Goal: Transaction & Acquisition: Purchase product/service

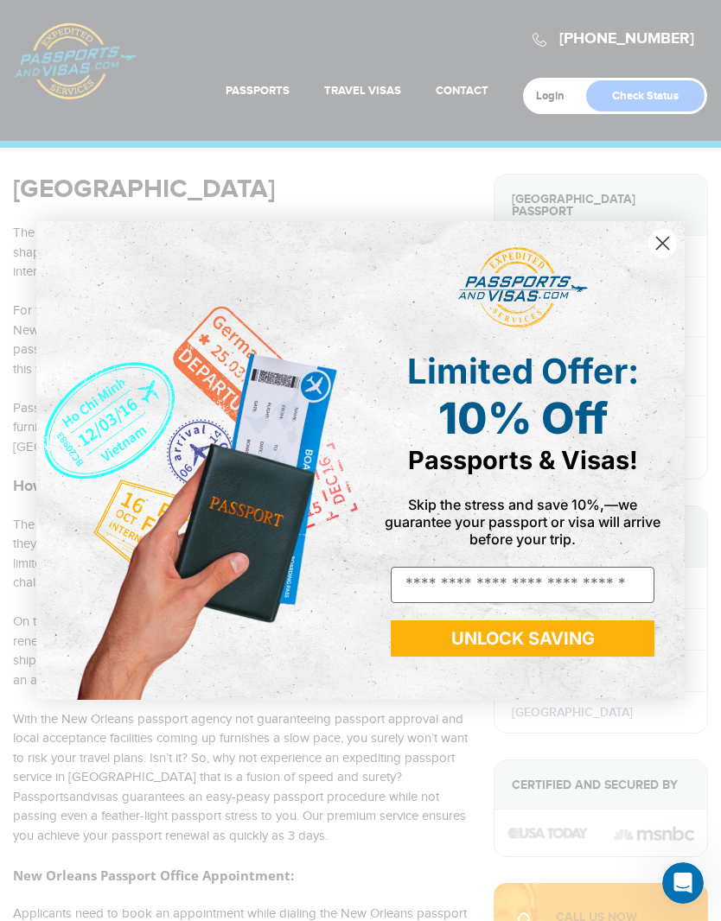
click at [655, 247] on circle "Close dialog" at bounding box center [662, 243] width 29 height 29
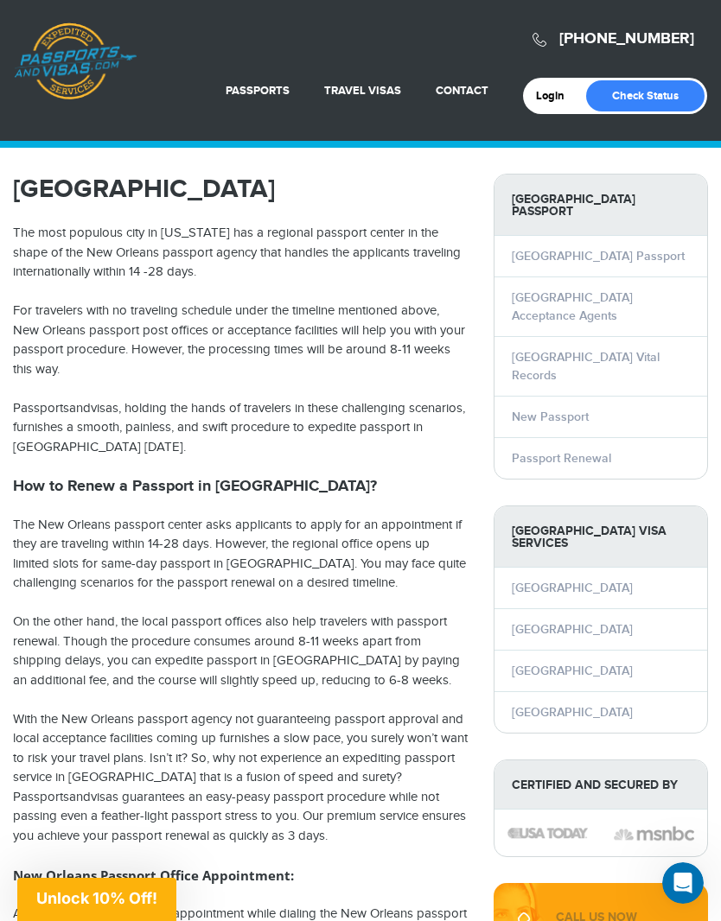
click at [577, 424] on link "New Passport" at bounding box center [550, 417] width 77 height 15
click at [279, 184] on link "New Passport" at bounding box center [223, 173] width 167 height 42
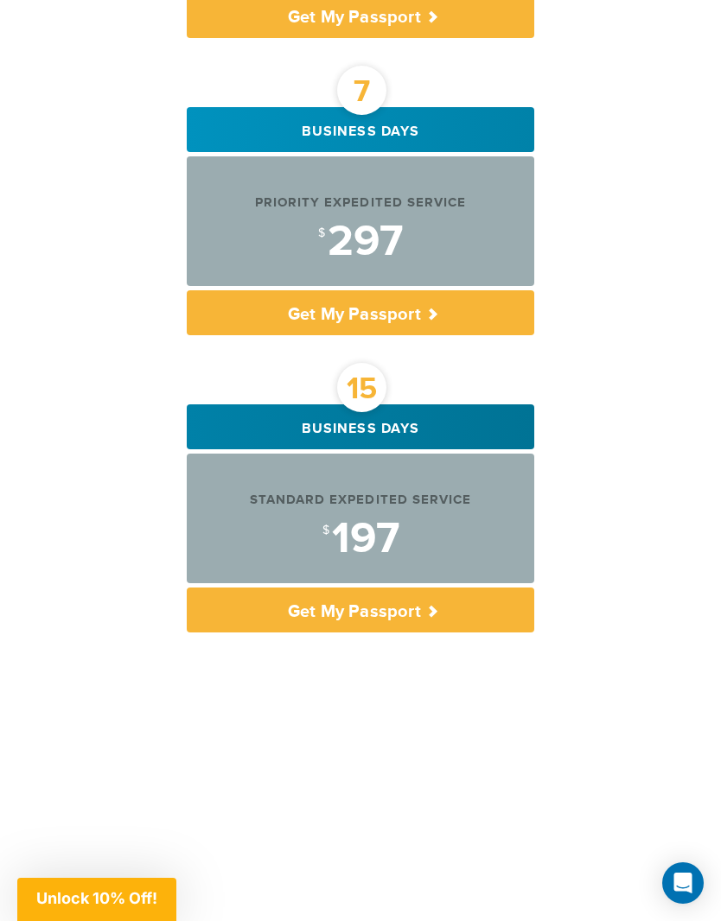
scroll to position [1222, 0]
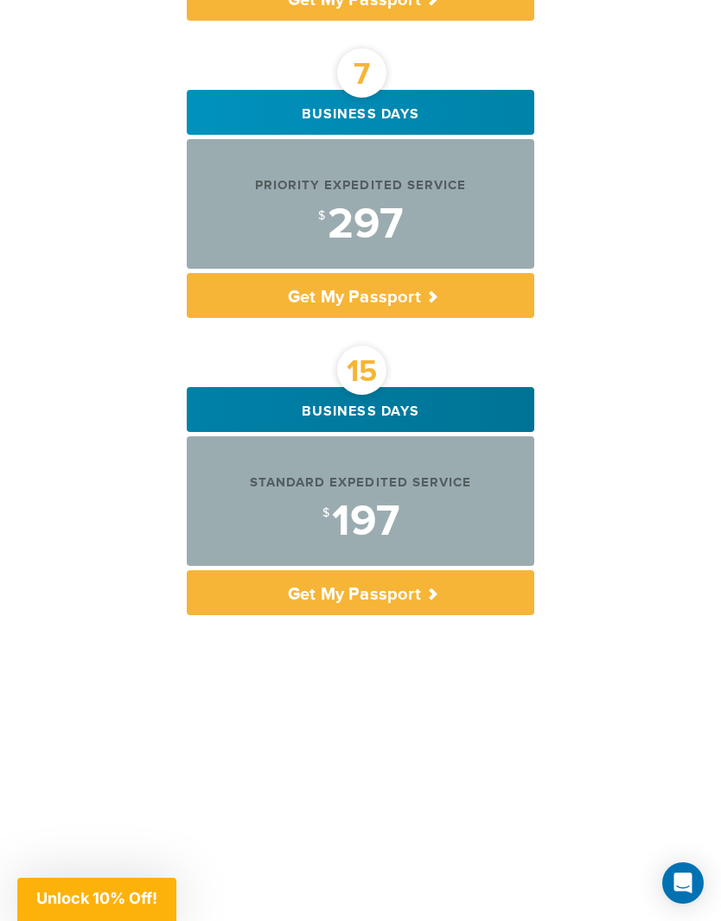
click at [455, 597] on p "Get My Passport" at bounding box center [360, 592] width 347 height 45
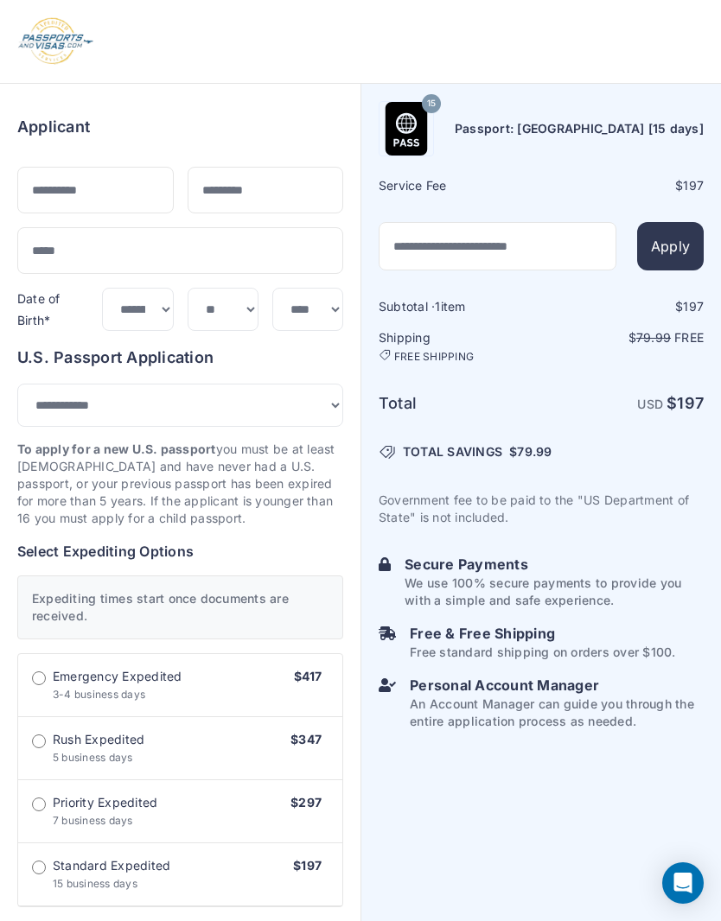
select select "***"
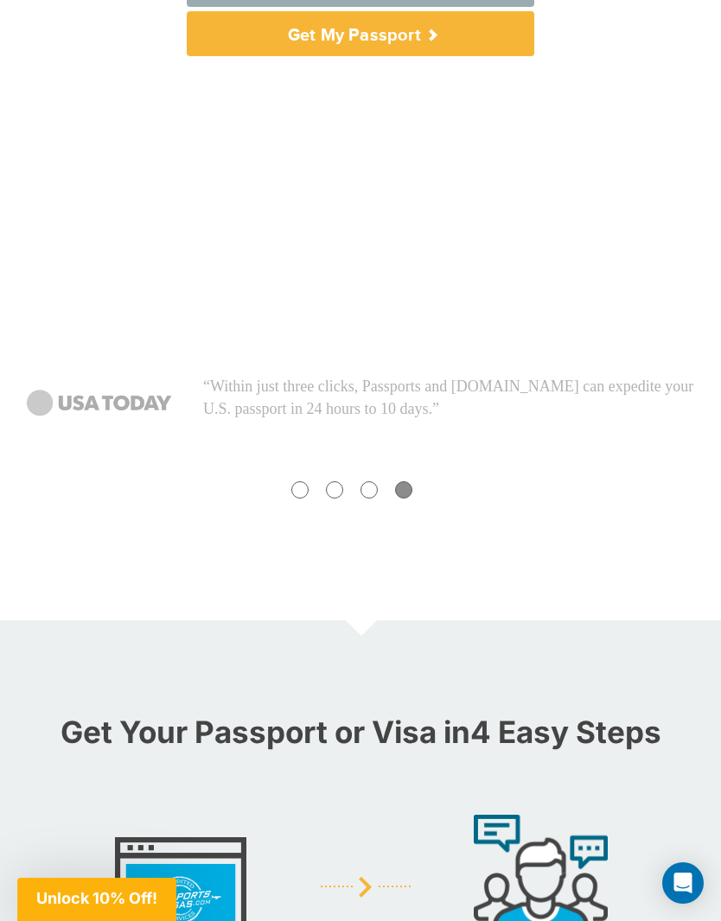
scroll to position [1761, 0]
